Goal: Communication & Community: Answer question/provide support

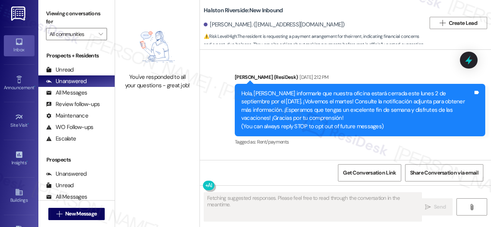
scroll to position [6935, 0]
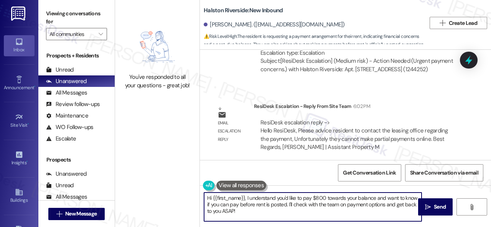
drag, startPoint x: 246, startPoint y: 200, endPoint x: 247, endPoint y: 213, distance: 13.1
click at [247, 213] on textarea "Hi {{first_name}}, I understand you'd like to pay $800 towards your balance and…" at bounding box center [312, 207] width 217 height 29
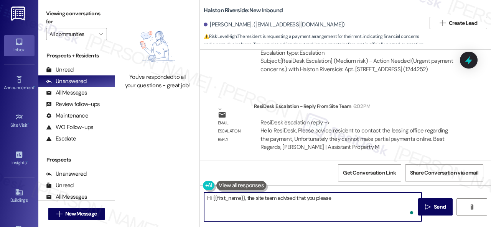
paste textarea "contact the leasing office regarding the payment, Unfortunately they cannot mak…"
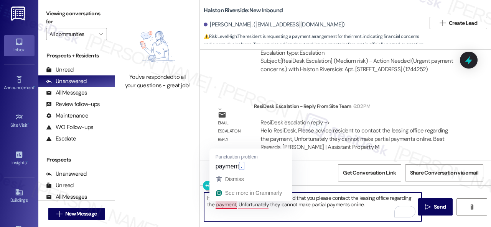
click at [237, 203] on textarea "Hi {{first_name}}, the site team advised that you please contact the leasing of…" at bounding box center [312, 207] width 217 height 29
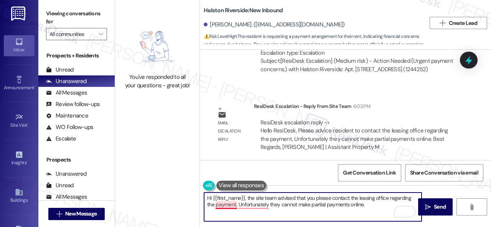
click at [223, 205] on textarea "Hi {{first_name}}, the site team advised that you please contact the leasing of…" at bounding box center [312, 207] width 217 height 29
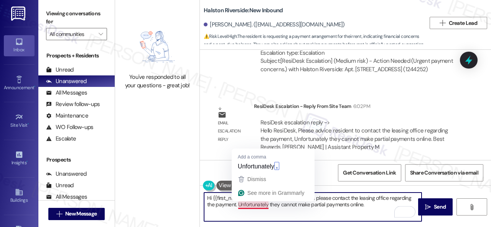
click at [266, 205] on textarea "Hi {{first_name}}, the site team advised that you please contact the leasing of…" at bounding box center [312, 207] width 217 height 29
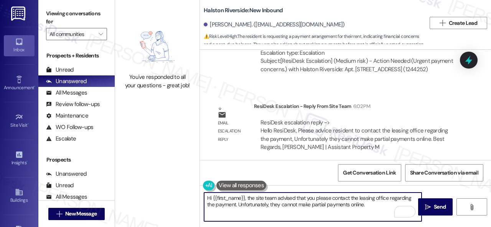
click at [276, 203] on textarea "Hi {{first_name}}, the site team advised that you please contact the leasing of…" at bounding box center [312, 207] width 217 height 29
click at [368, 206] on textarea "Hi {{first_name}}, the site team advised that you please contact the leasing of…" at bounding box center [312, 207] width 217 height 29
type textarea "Hi {{first_name}}, the site team advised that you please contact the leasing of…"
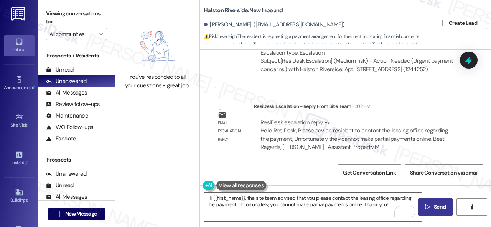
click at [434, 212] on button " Send" at bounding box center [435, 207] width 34 height 17
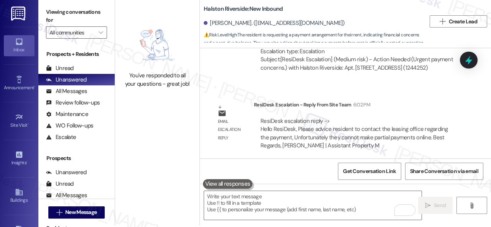
scroll to position [2, 0]
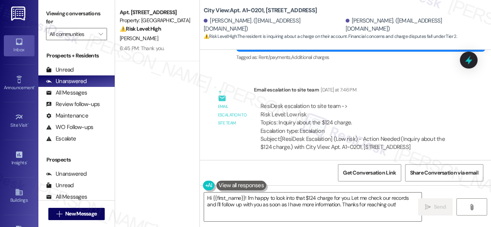
scroll to position [3934, 0]
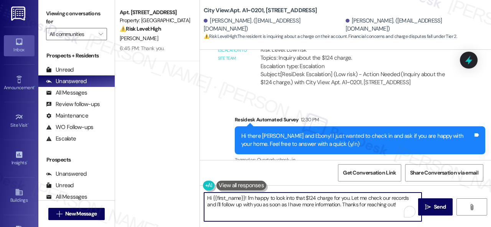
drag, startPoint x: 213, startPoint y: 194, endPoint x: 438, endPoint y: 226, distance: 227.6
click at [440, 227] on html "Inbox Go to Inbox Announcement • Send A Text Announcement Site Visit • Go to Si…" at bounding box center [245, 113] width 491 height 227
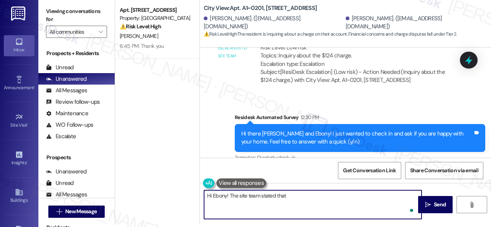
paste textarea "the charge is for September water, it is due with September rent."
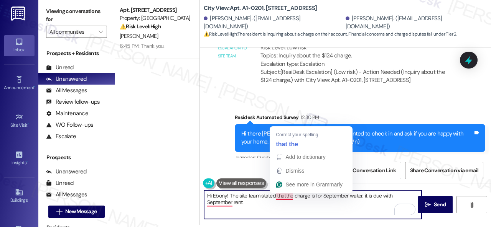
click at [284, 196] on textarea "Hi Ebony! The site team stated thatthe charge is for September water, it is due…" at bounding box center [312, 204] width 217 height 29
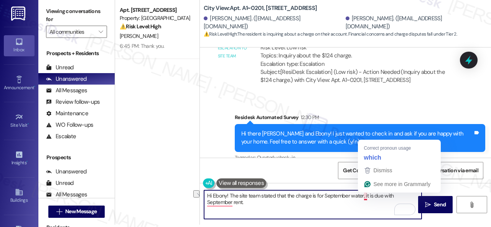
click at [364, 197] on textarea "Hi Ebony! The site team stated that the charge is for September water, it is du…" at bounding box center [312, 204] width 217 height 29
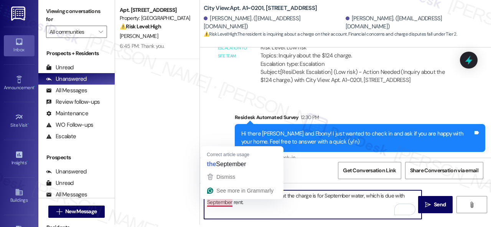
click at [224, 204] on textarea "Hi Ebony! The site team stated that the charge is for September water, which is…" at bounding box center [312, 204] width 217 height 29
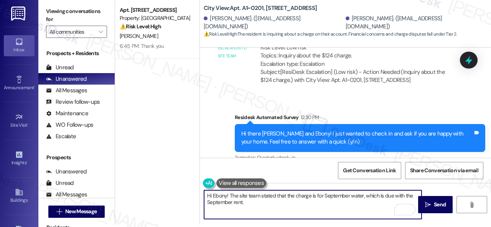
click at [258, 204] on textarea "Hi Ebony! The site team stated that the charge is for September water, which is…" at bounding box center [312, 204] width 217 height 29
type textarea "Hi Ebony! The site team stated that the charge is for September water, which is…"
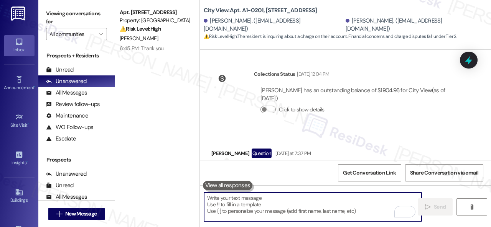
scroll to position [3453, 0]
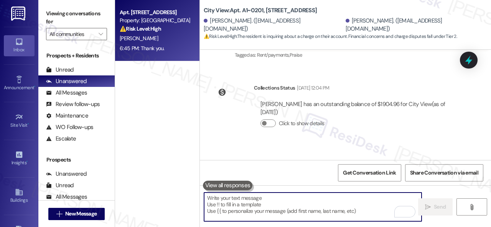
click at [175, 44] on div "6:45 PM: Thank you. 6:45 PM: Thank you." at bounding box center [155, 49] width 72 height 10
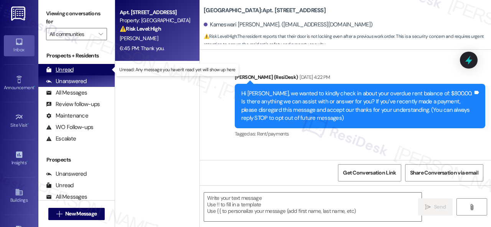
type textarea "Fetching suggested responses. Please feel free to read through the conversation…"
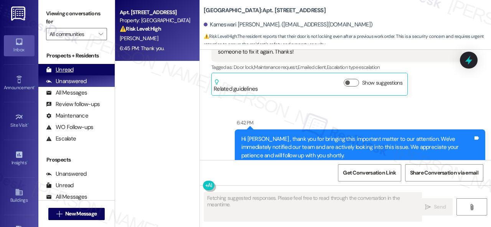
scroll to position [1900, 0]
